Goal: Find specific page/section: Find specific page/section

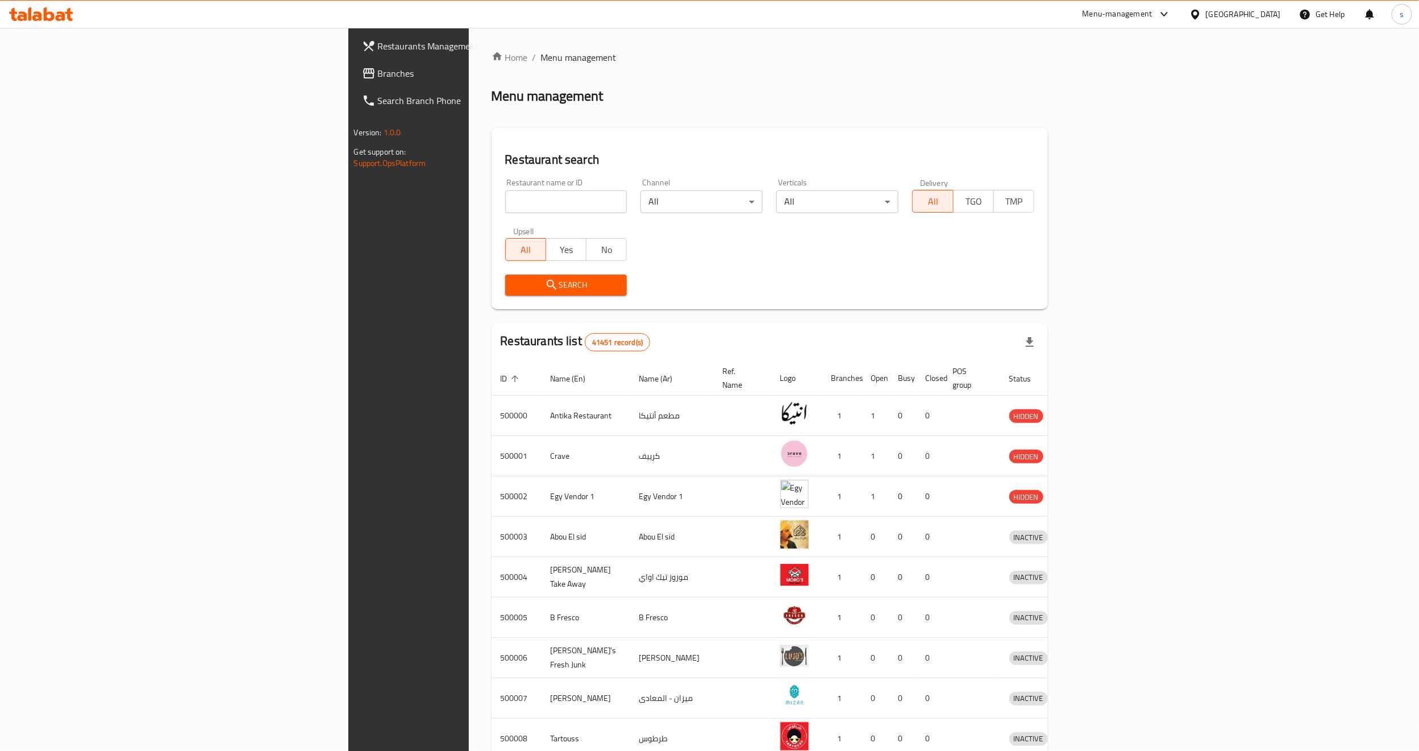
click at [1199, 15] on icon at bounding box center [1195, 14] width 8 height 10
click at [1130, 288] on div "[GEOGRAPHIC_DATA]" at bounding box center [1158, 298] width 93 height 26
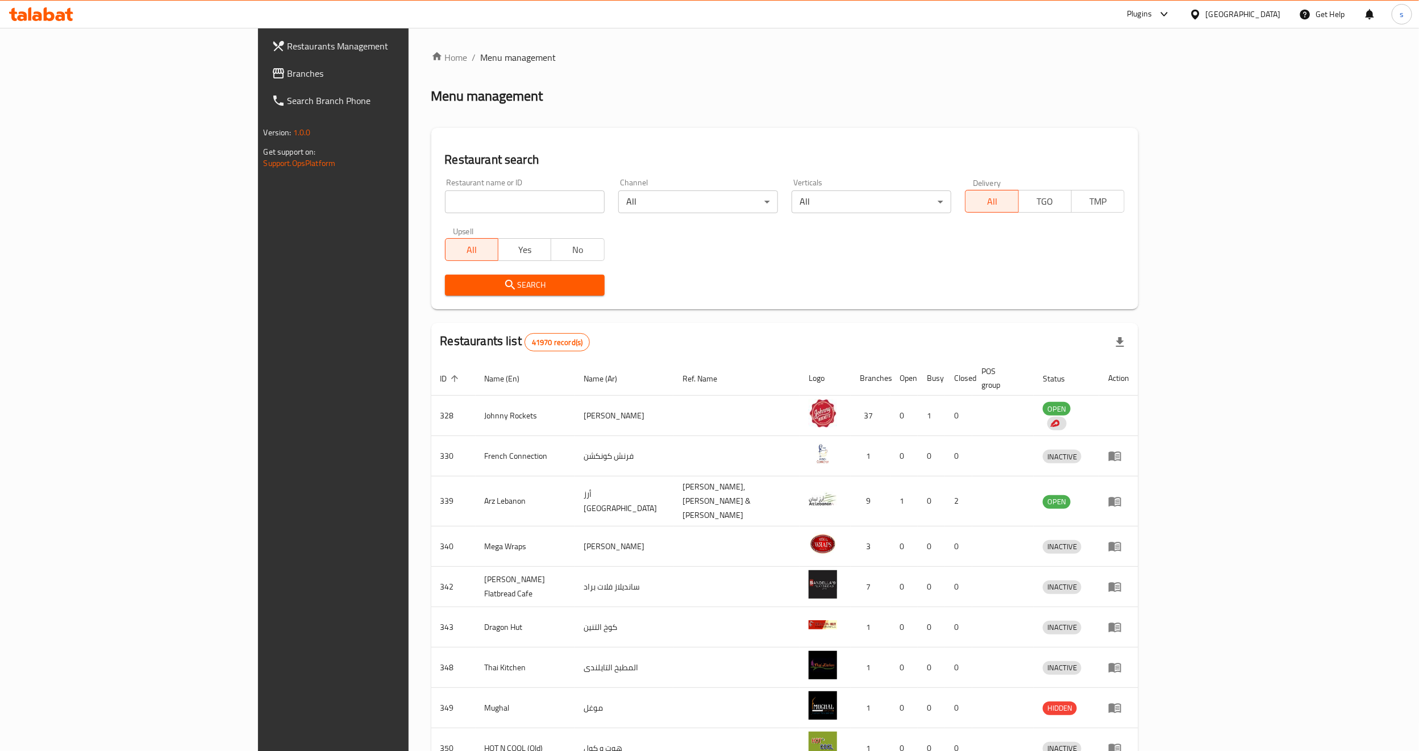
click at [1167, 14] on icon at bounding box center [1164, 14] width 7 height 5
click at [1024, 67] on div "Catalog" at bounding box center [1026, 77] width 44 height 26
